Goal: Information Seeking & Learning: Learn about a topic

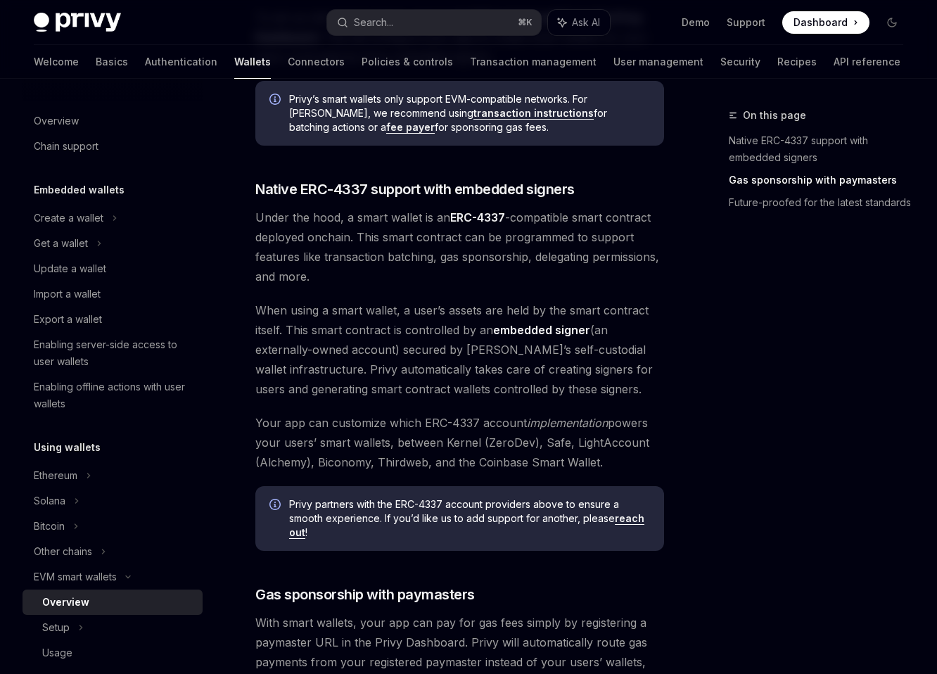
scroll to position [665, 0]
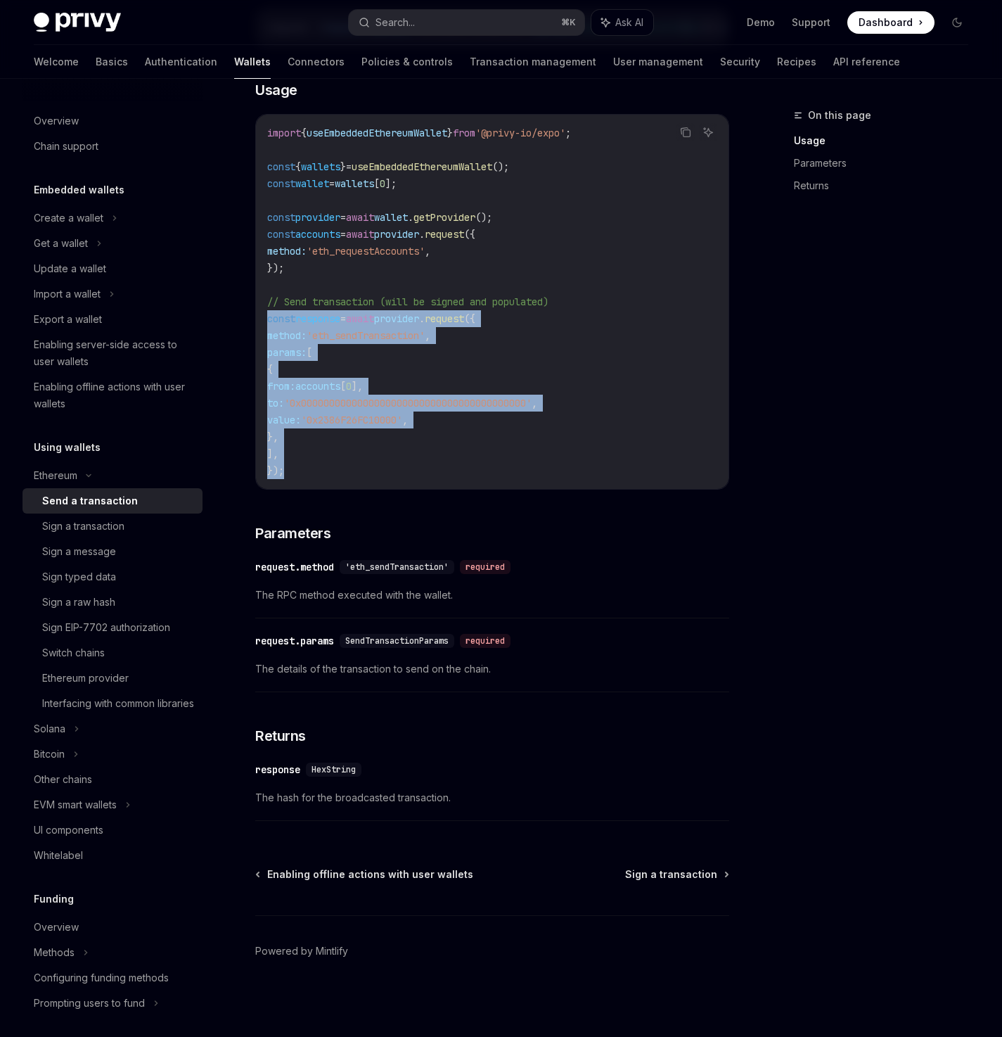
scroll to position [260, 0]
